Goal: Find specific page/section: Find specific page/section

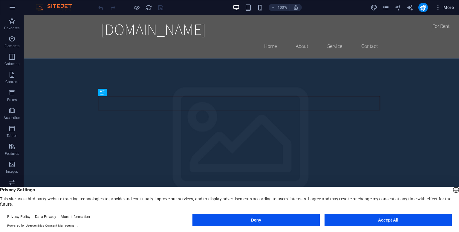
click at [438, 9] on icon "button" at bounding box center [439, 7] width 6 height 6
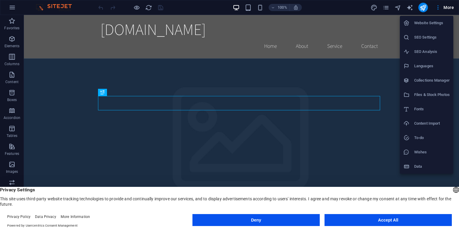
click at [411, 162] on li "Data" at bounding box center [427, 166] width 54 height 14
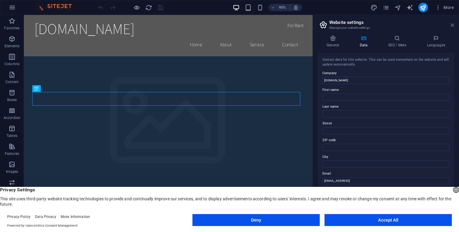
click at [451, 25] on icon at bounding box center [453, 25] width 4 height 5
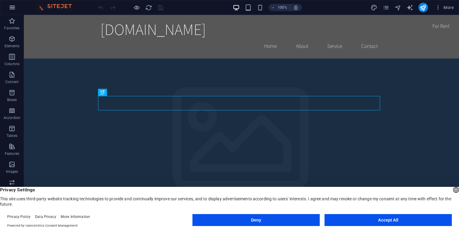
click at [12, 7] on icon "button" at bounding box center [12, 7] width 7 height 7
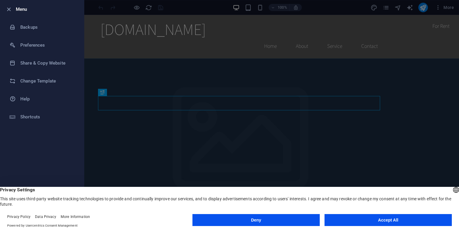
click at [258, 118] on div at bounding box center [229, 116] width 459 height 232
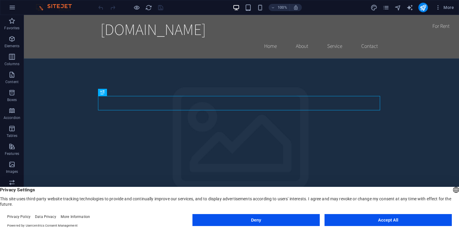
click at [391, 7] on div "More" at bounding box center [414, 8] width 86 height 10
click at [387, 6] on icon "pages" at bounding box center [386, 7] width 7 height 7
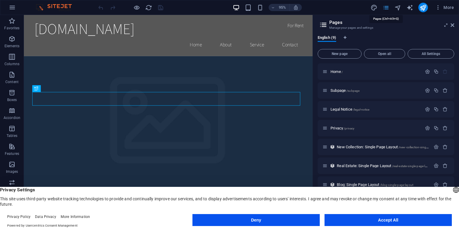
click at [387, 6] on icon "pages" at bounding box center [386, 7] width 7 height 7
click at [440, 7] on icon "button" at bounding box center [439, 7] width 6 height 6
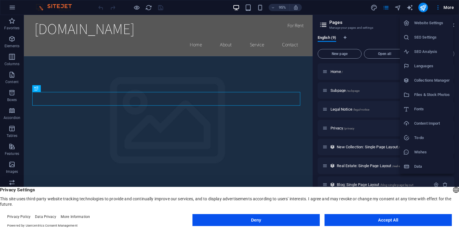
click at [424, 125] on h6 "Content Import" at bounding box center [433, 123] width 36 height 7
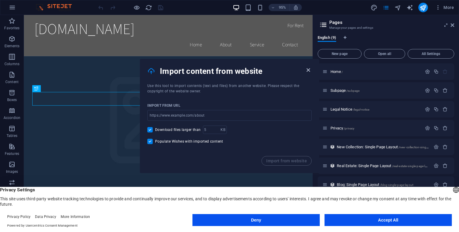
click at [309, 70] on icon "button" at bounding box center [308, 70] width 7 height 7
